Goal: Find specific page/section: Find specific page/section

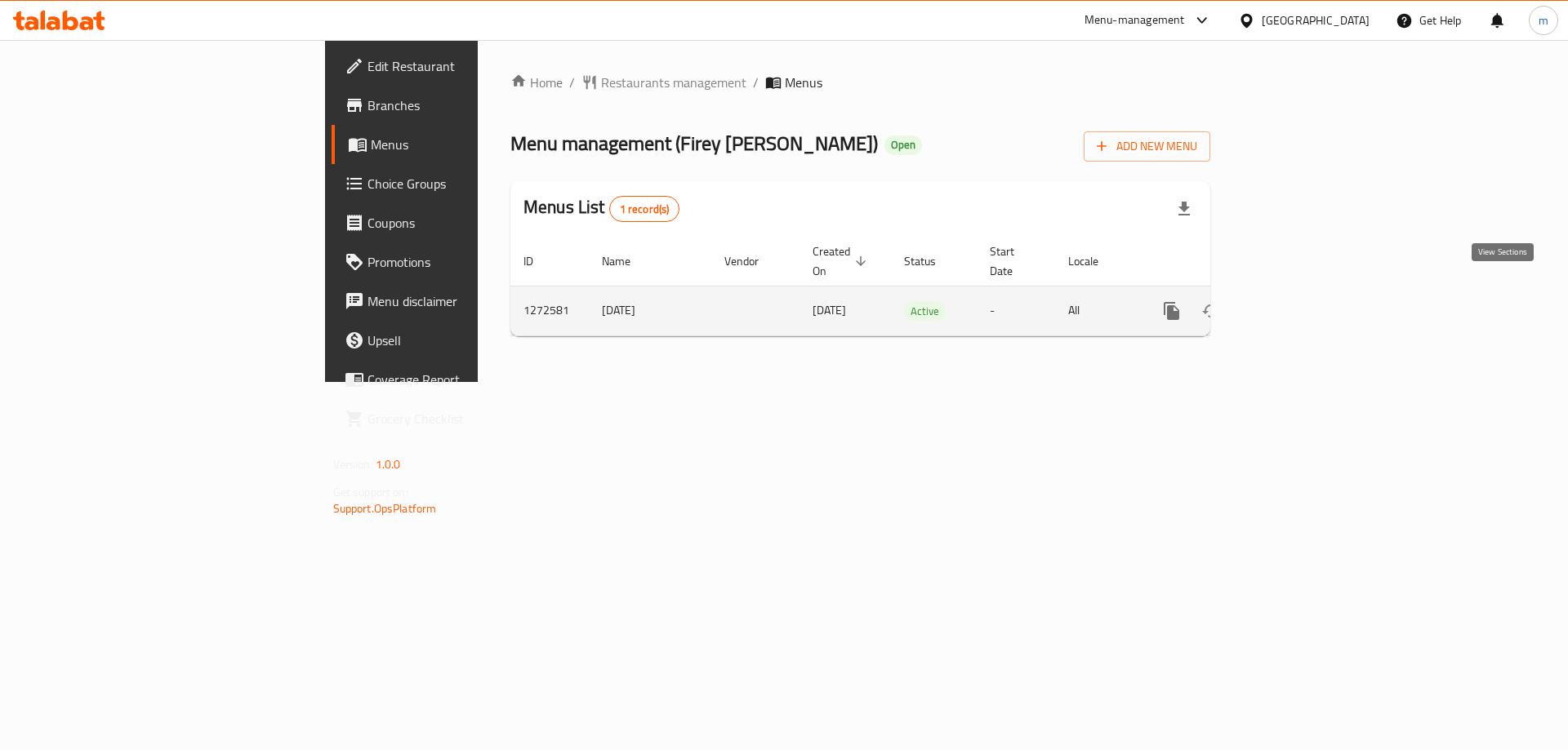
click at [1309, 292] on link "enhanced table" at bounding box center [1289, 311] width 39 height 39
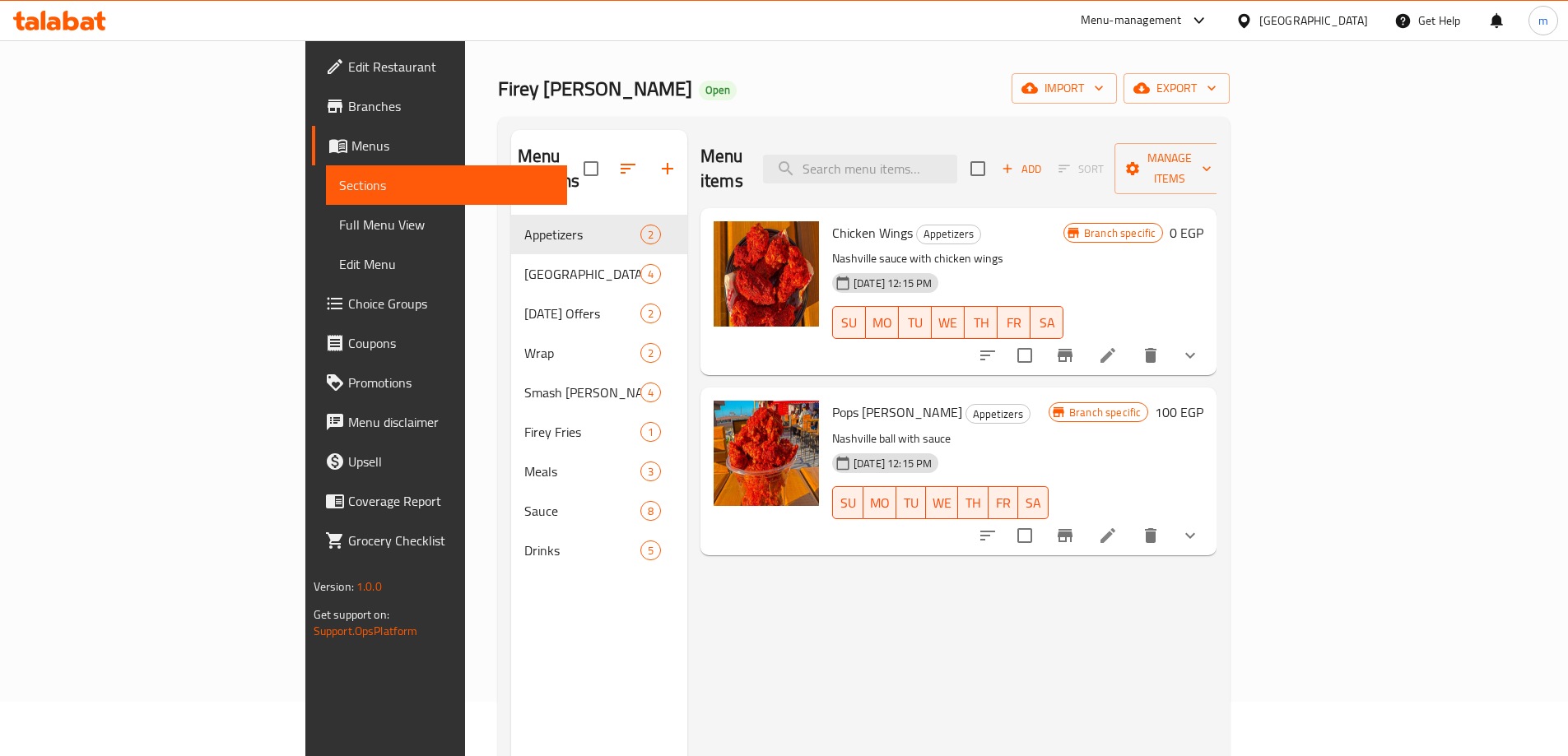
scroll to position [83, 0]
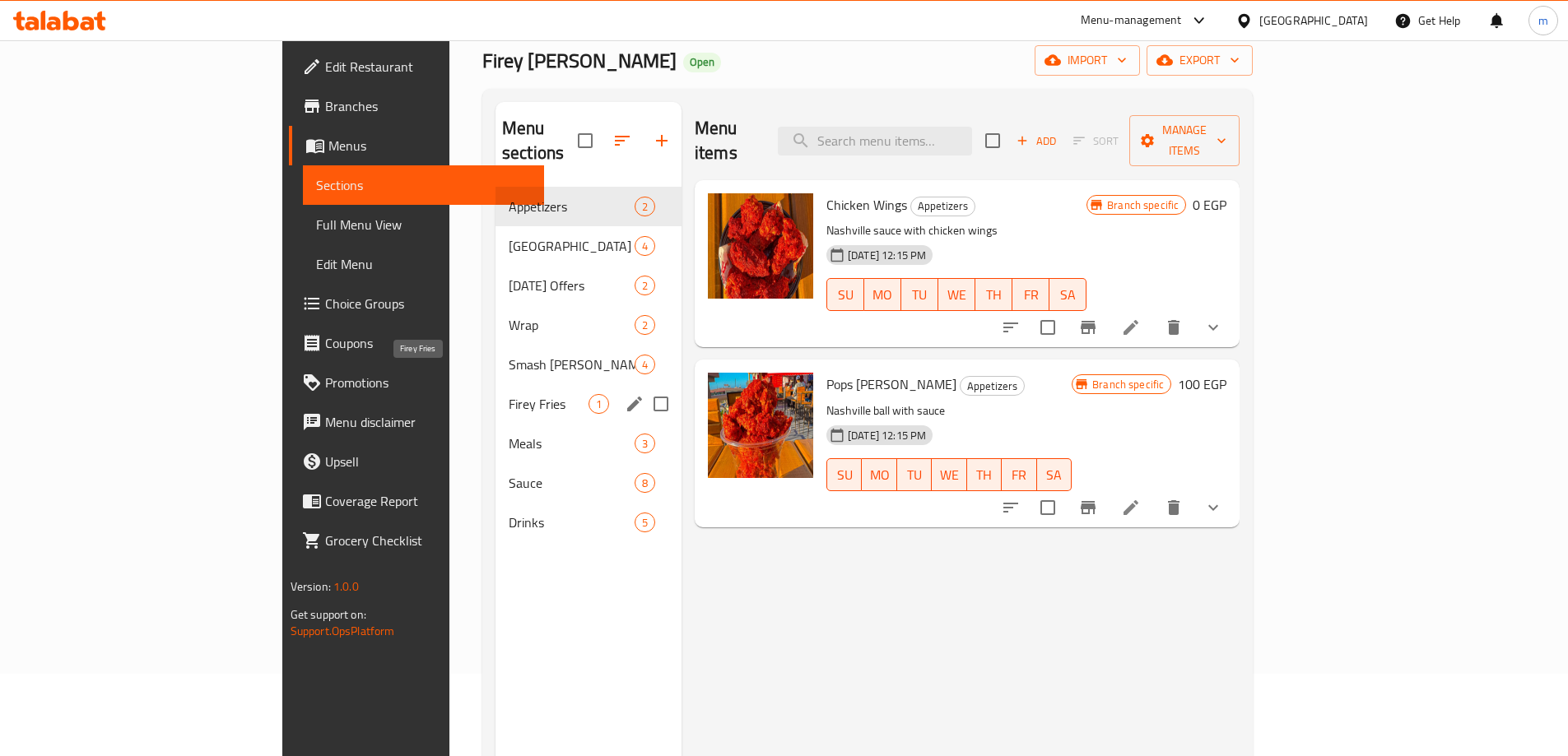
click at [508, 394] on span "Firey Fries" at bounding box center [548, 403] width 80 height 20
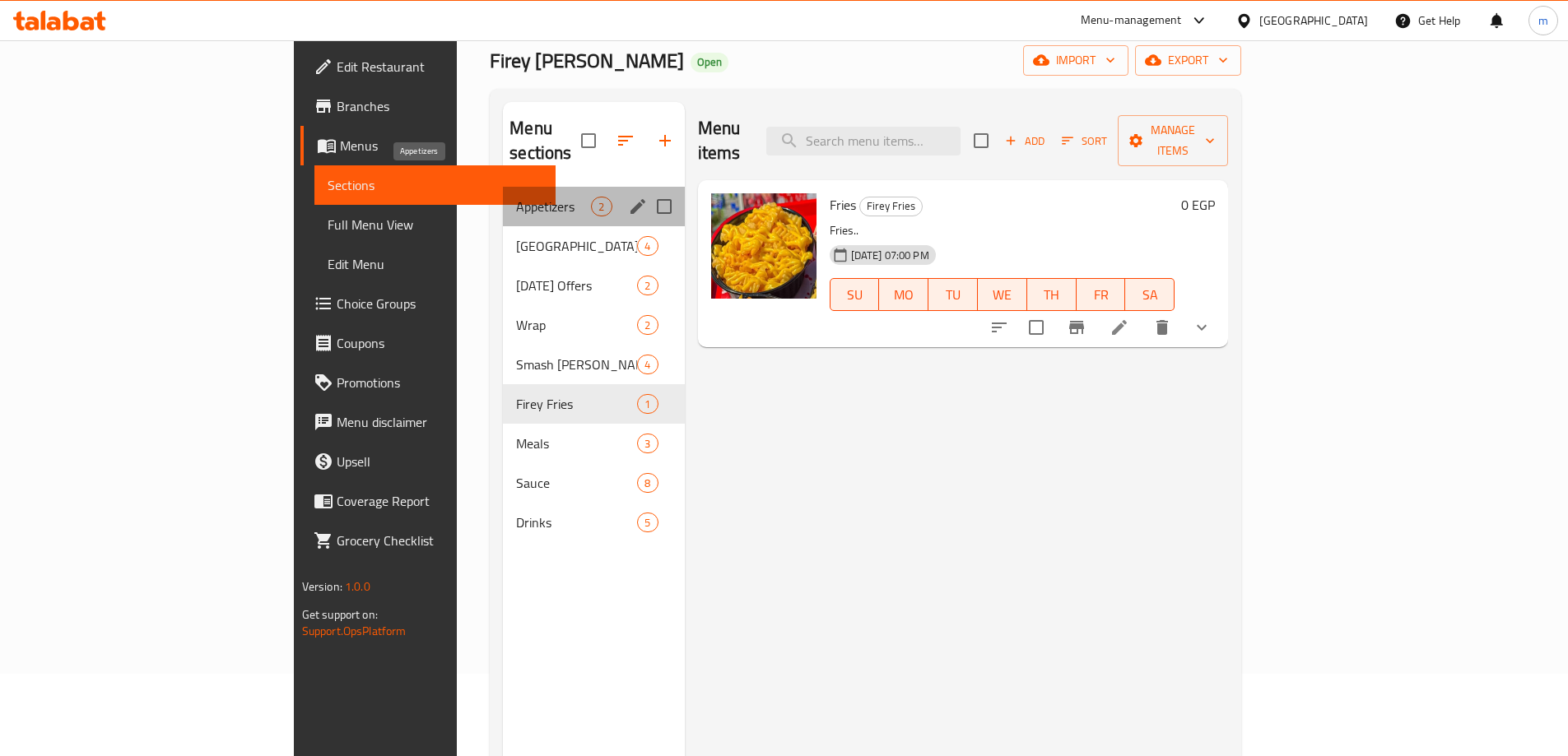
click at [516, 196] on span "Appetizers" at bounding box center [553, 206] width 75 height 20
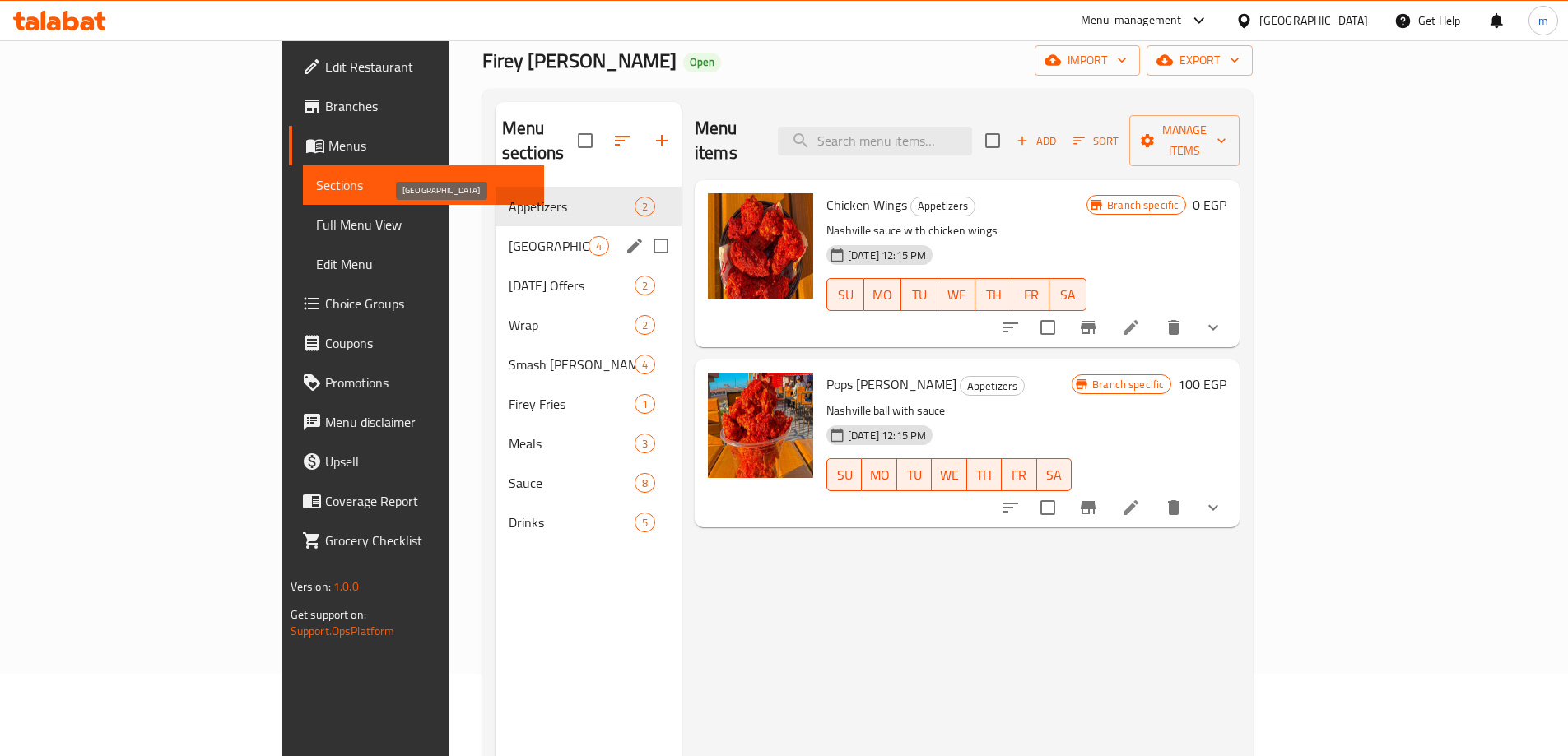
click at [508, 236] on span "[GEOGRAPHIC_DATA]" at bounding box center [548, 246] width 80 height 20
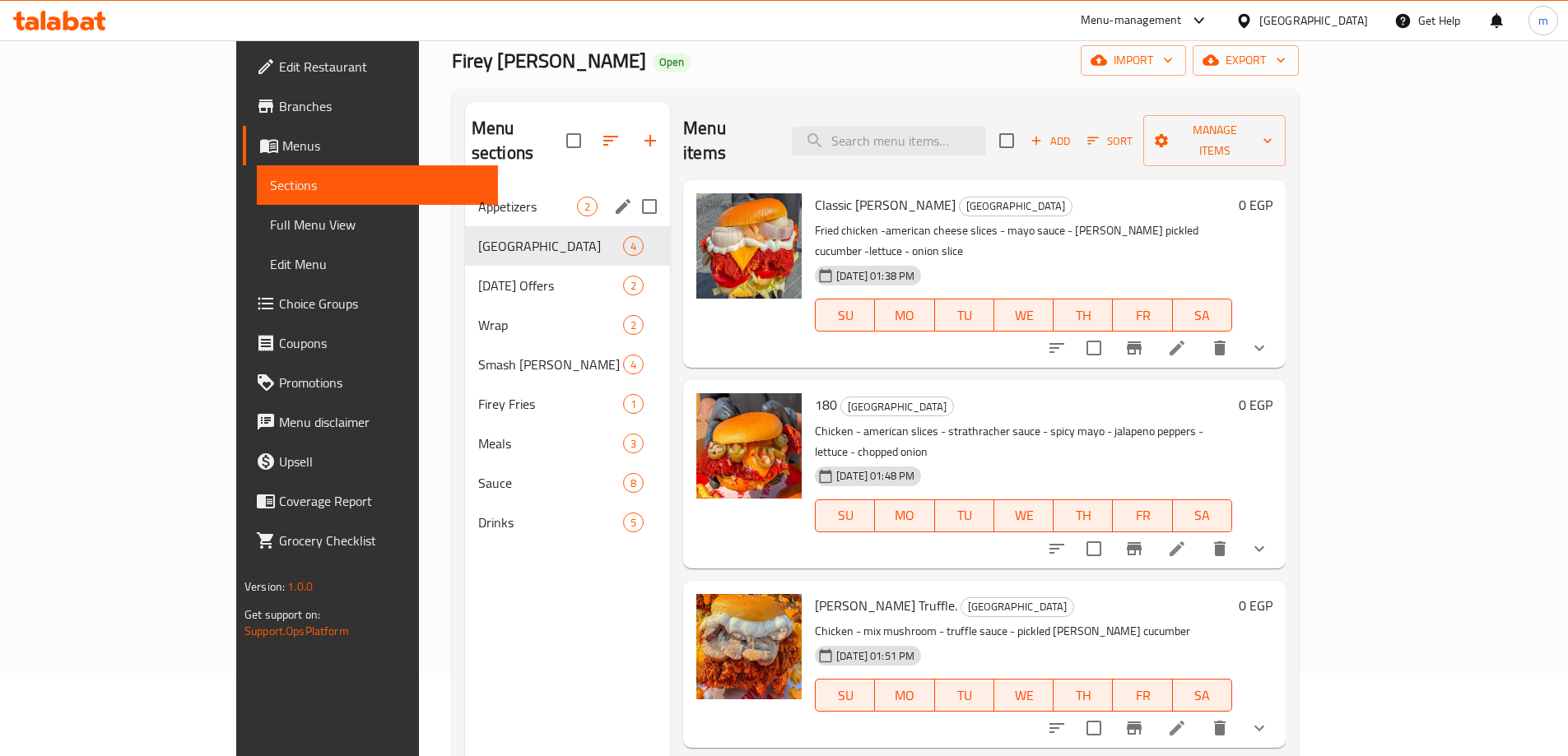
click at [465, 194] on div "Appetizers 2" at bounding box center [567, 206] width 205 height 39
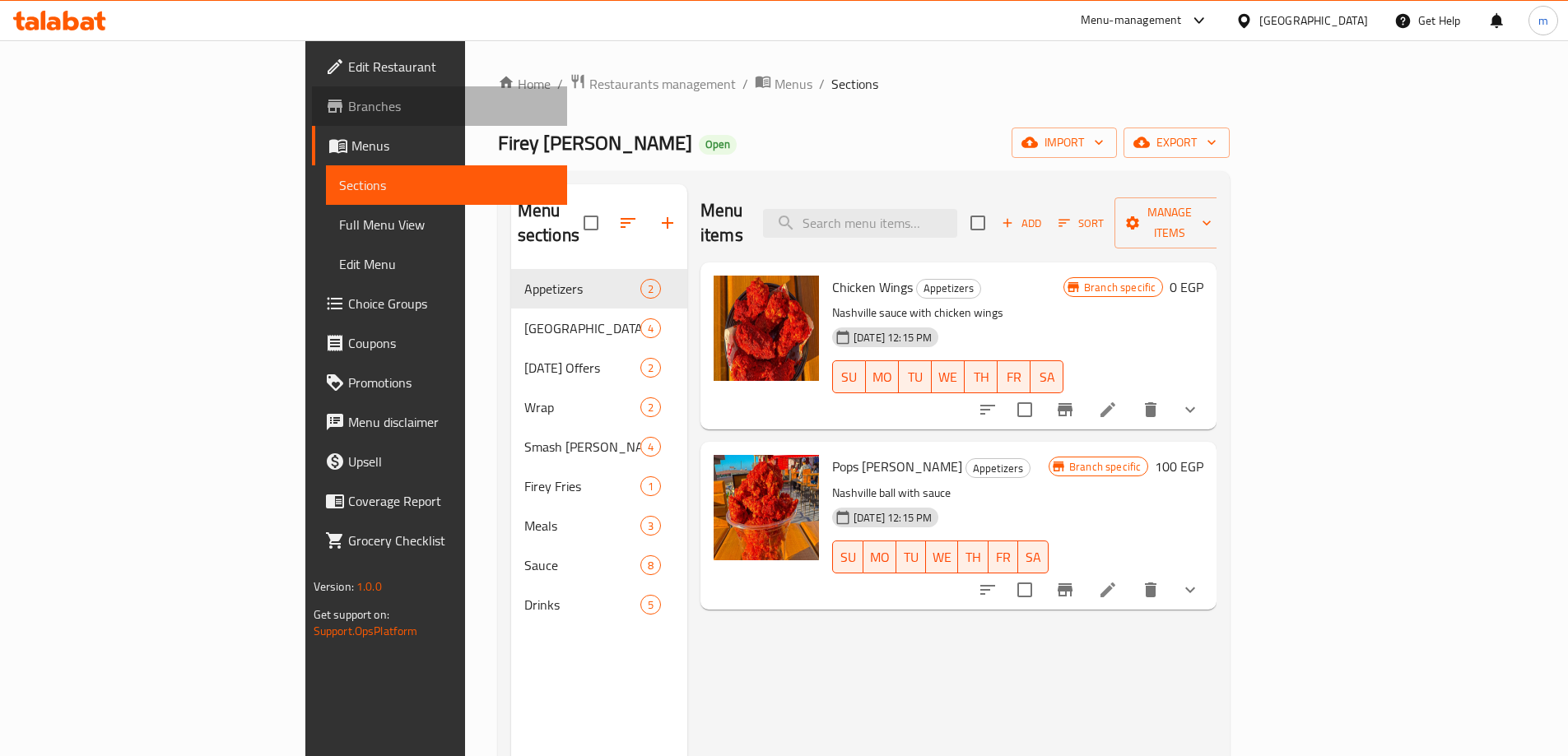
click at [348, 112] on span "Branches" at bounding box center [451, 106] width 205 height 20
